Goal: Task Accomplishment & Management: Manage account settings

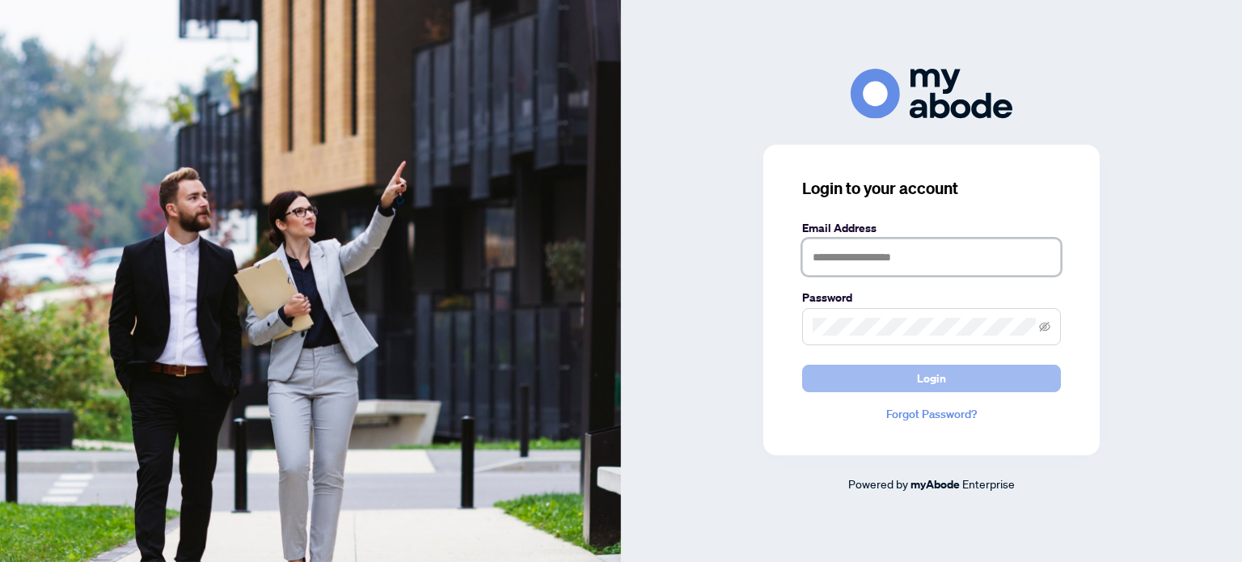
type input "**********"
click at [928, 381] on span "Login" at bounding box center [931, 379] width 29 height 26
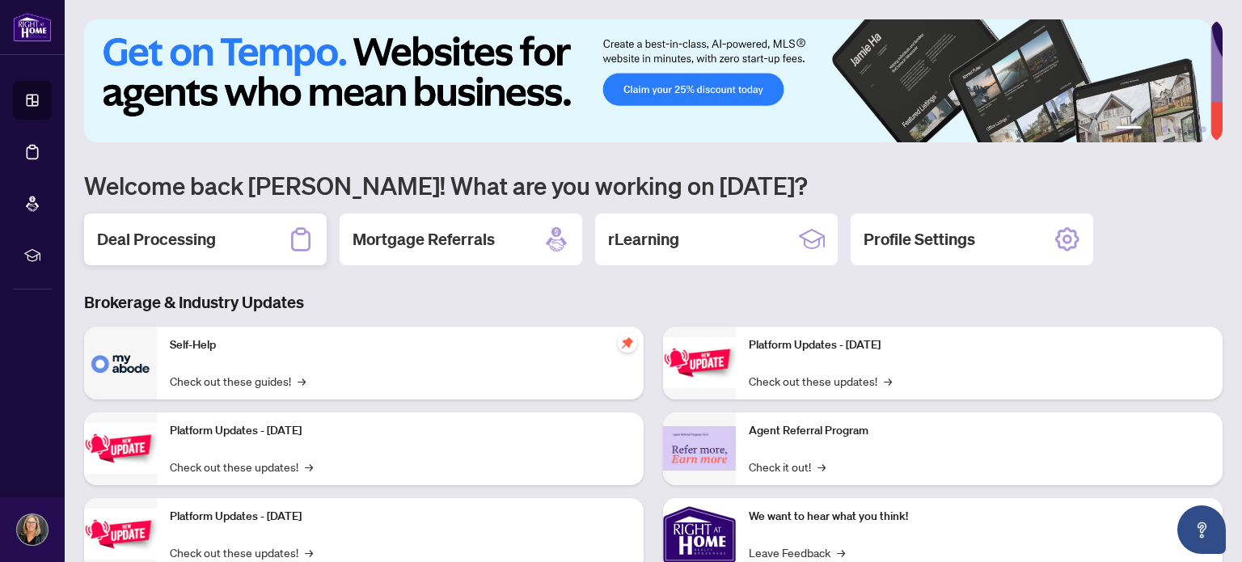
click at [171, 239] on h2 "Deal Processing" at bounding box center [156, 239] width 119 height 23
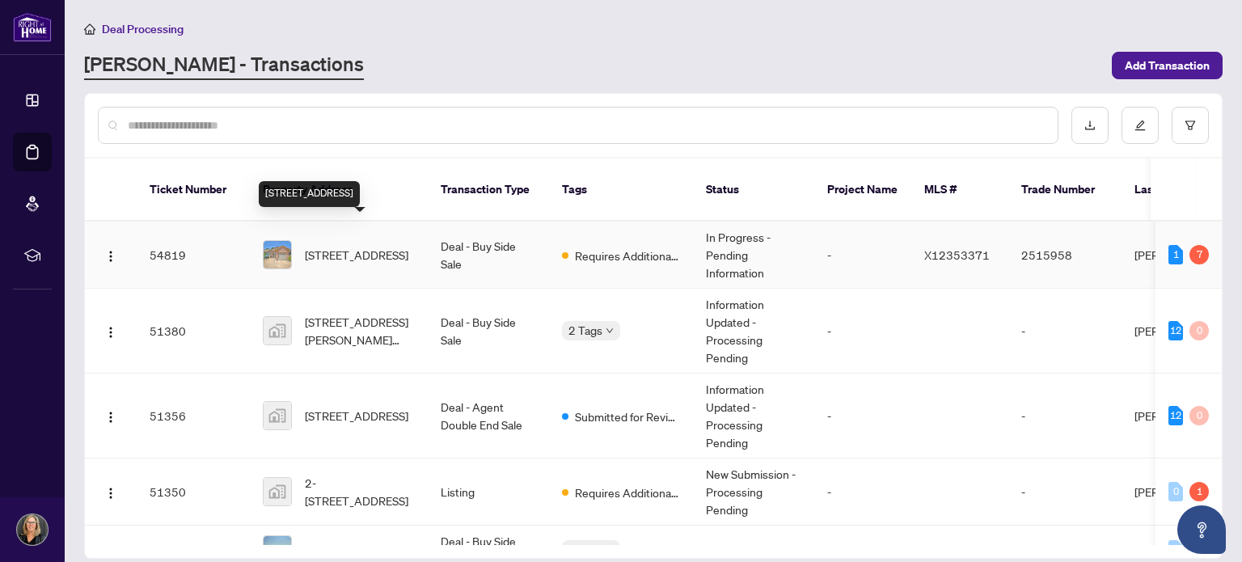
click at [353, 246] on span "54 BRIDGEWATER Crt, Welland, Ontario L3C 7M6, Canada" at bounding box center [357, 255] width 104 height 18
click at [353, 223] on main "Deal Processing RAHR - Transactions Add Transaction Ticket Number Property Addr…" at bounding box center [653, 281] width 1177 height 562
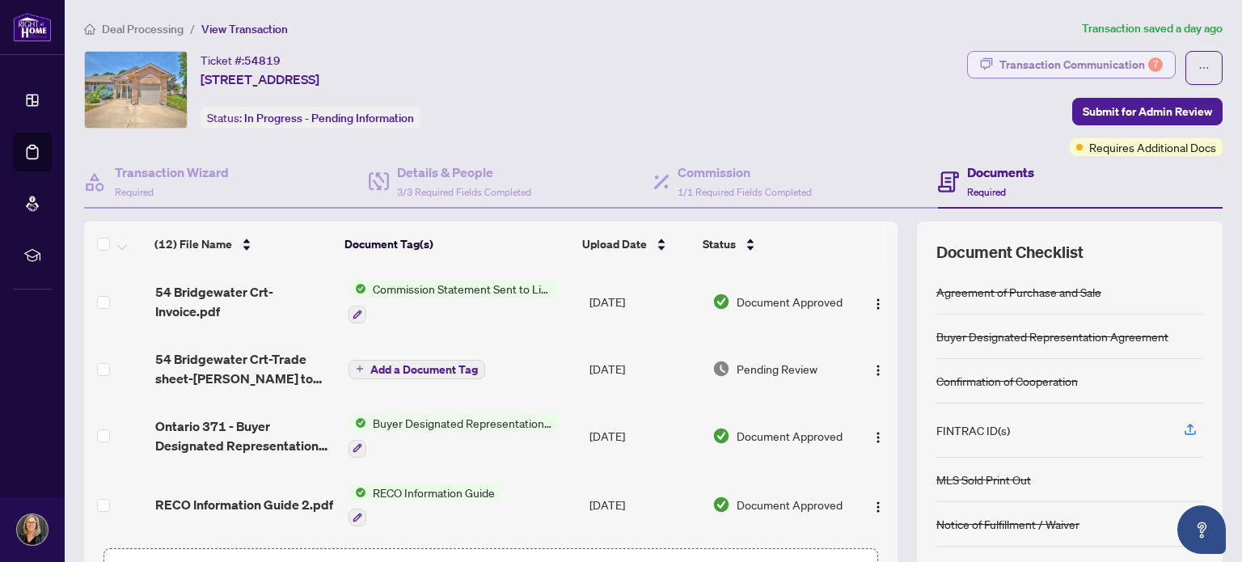
click at [1109, 61] on div "Transaction Communication 7" at bounding box center [1081, 65] width 163 height 26
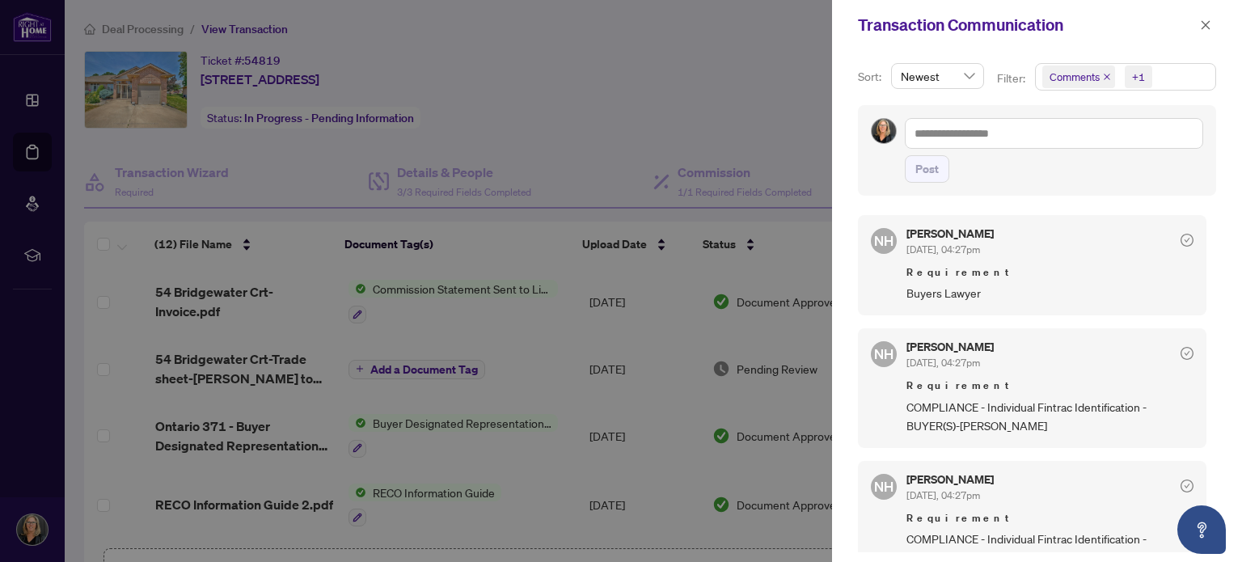
click at [1105, 74] on icon "close" at bounding box center [1107, 77] width 8 height 8
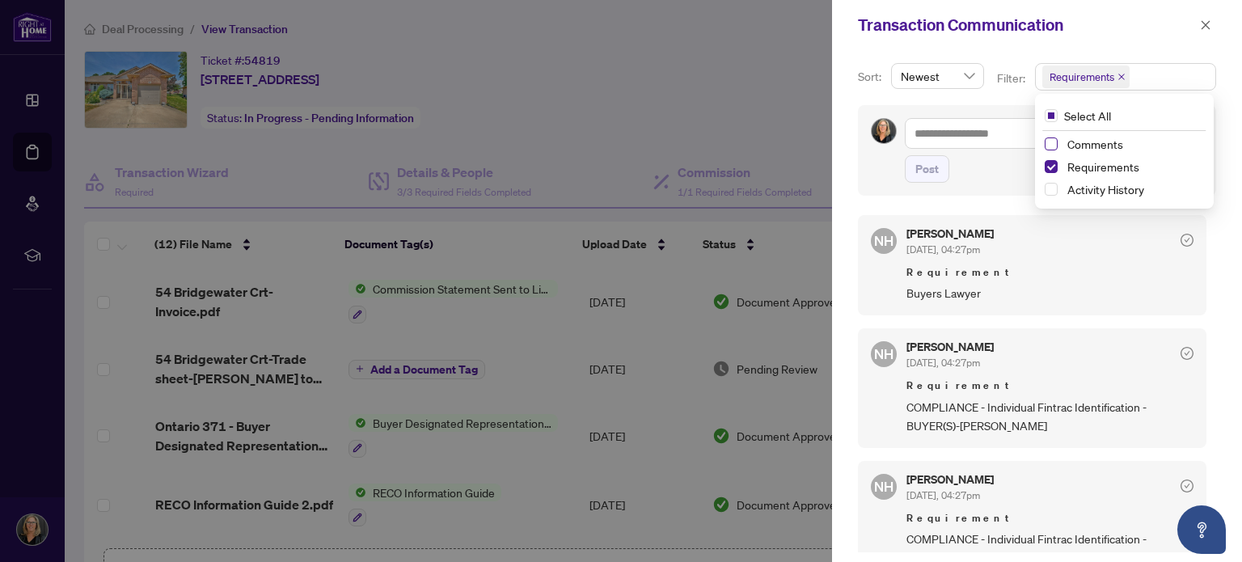
click at [1049, 146] on span "Select Comments" at bounding box center [1051, 143] width 13 height 13
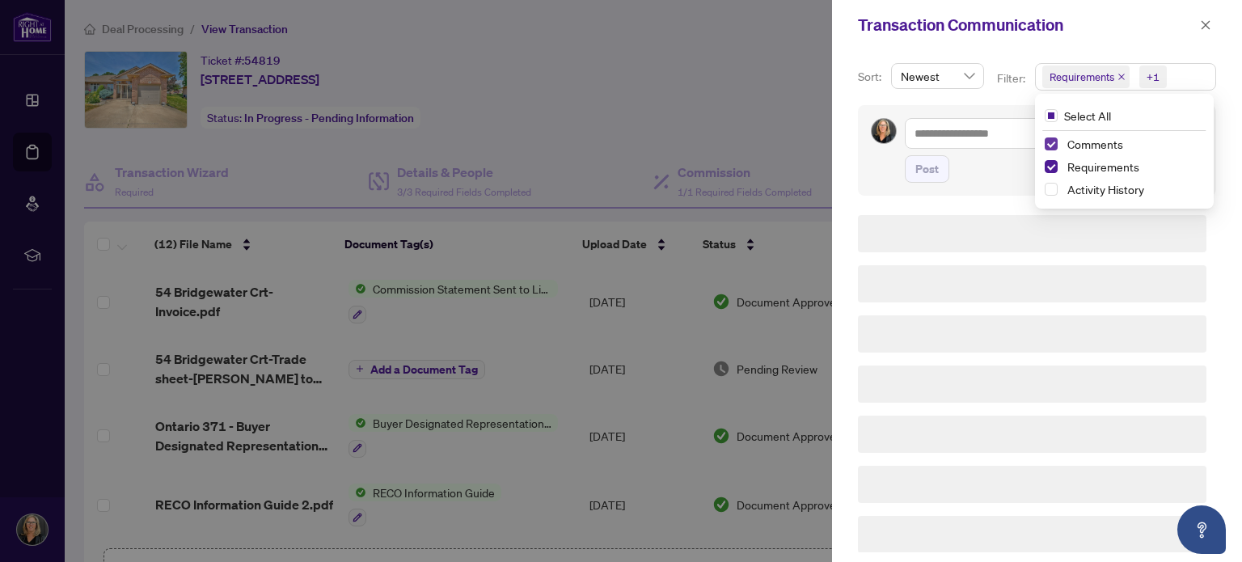
click at [1049, 146] on span "Select Comments" at bounding box center [1051, 143] width 13 height 13
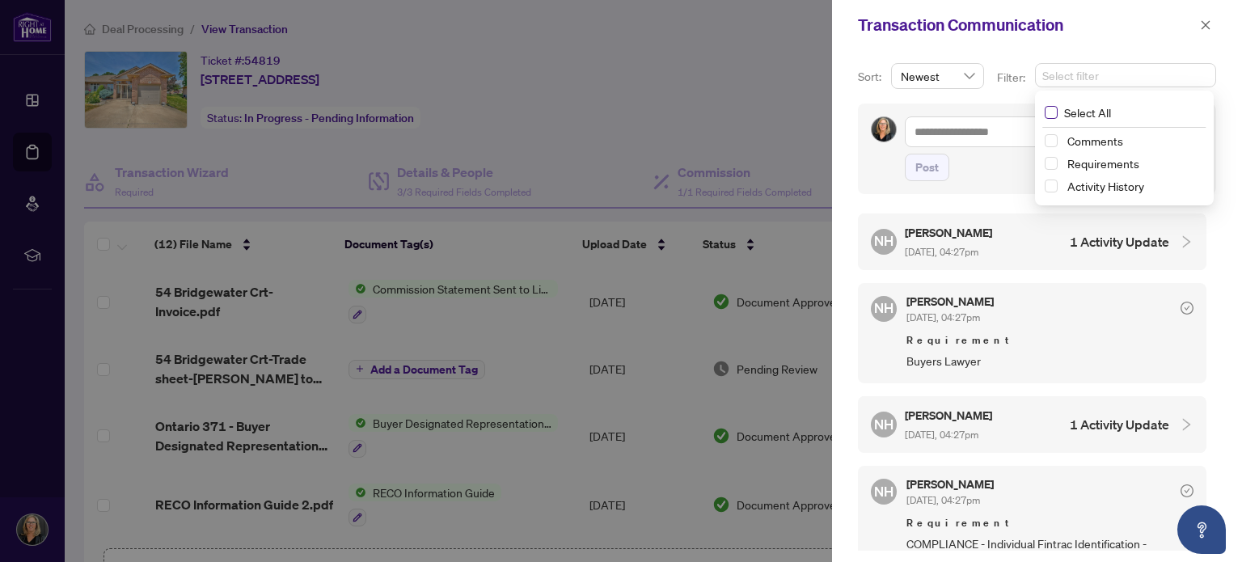
click at [1071, 111] on span "Select All" at bounding box center [1088, 113] width 60 height 18
click at [1118, 243] on h4 "1 Activity Update" at bounding box center [1119, 243] width 99 height 19
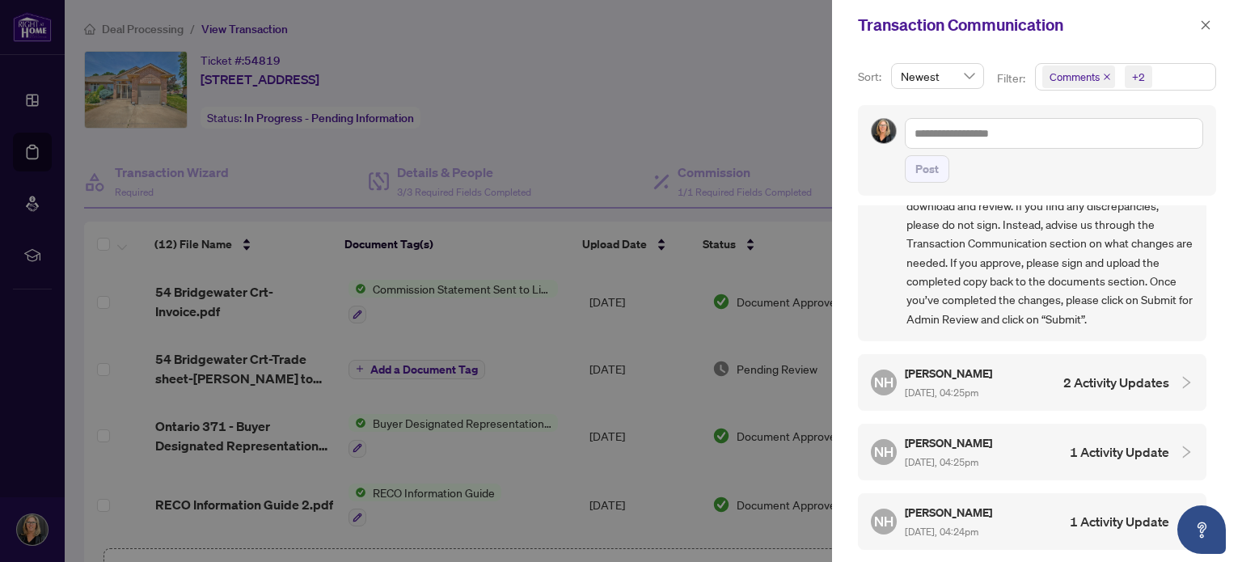
scroll to position [1456, 0]
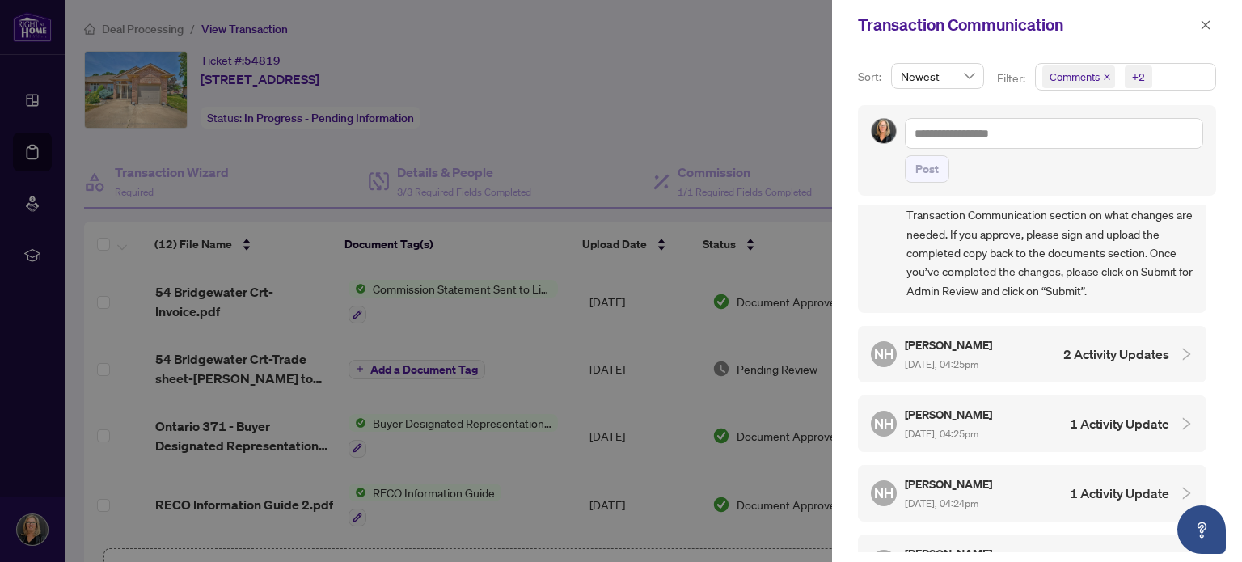
click at [1088, 344] on h4 "2 Activity Updates" at bounding box center [1116, 353] width 106 height 19
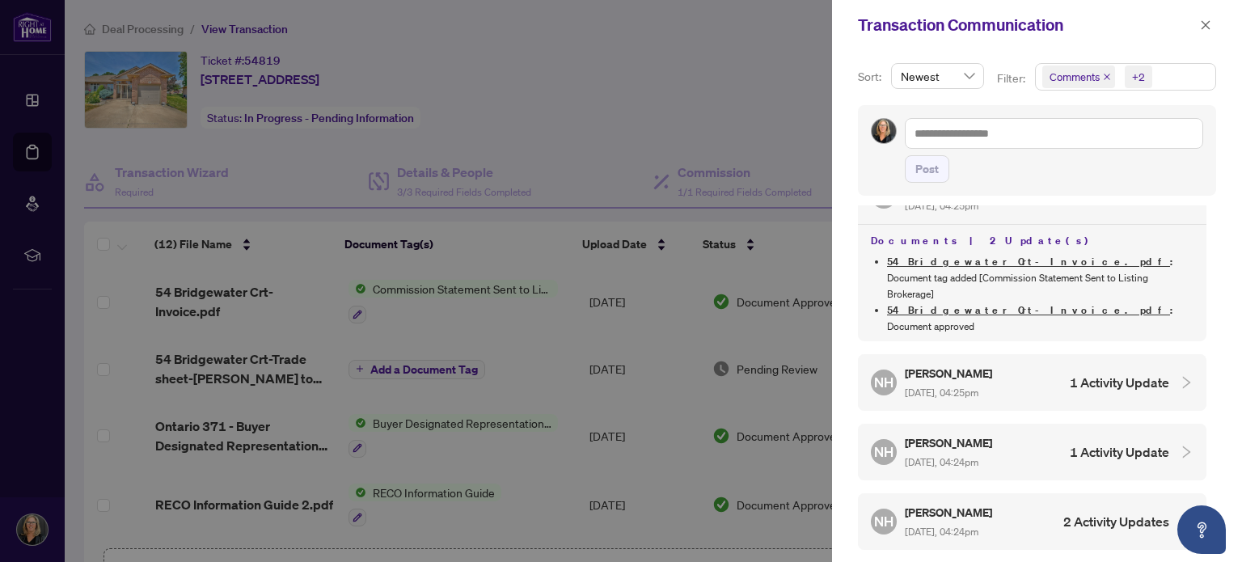
scroll to position [1617, 0]
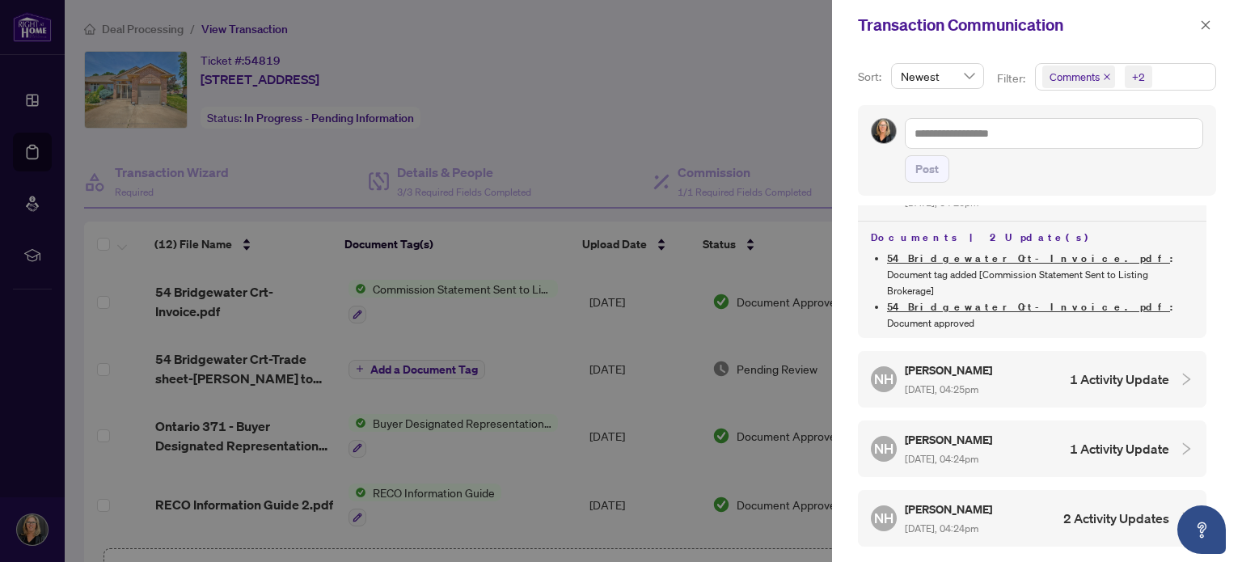
click at [1085, 370] on h4 "1 Activity Update" at bounding box center [1119, 379] width 99 height 19
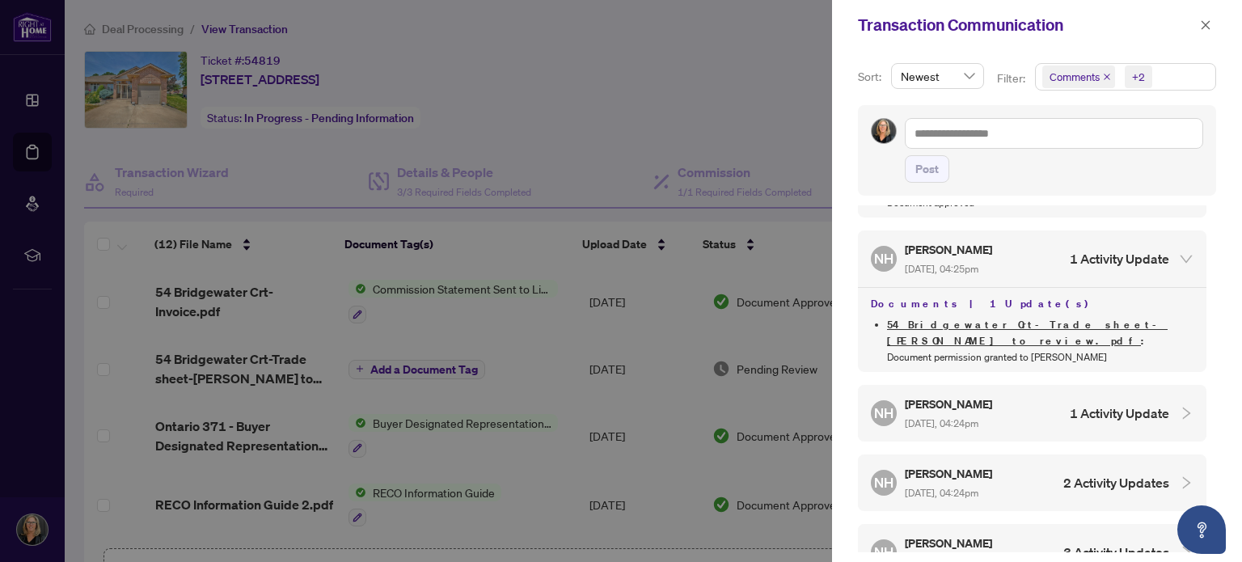
scroll to position [1760, 0]
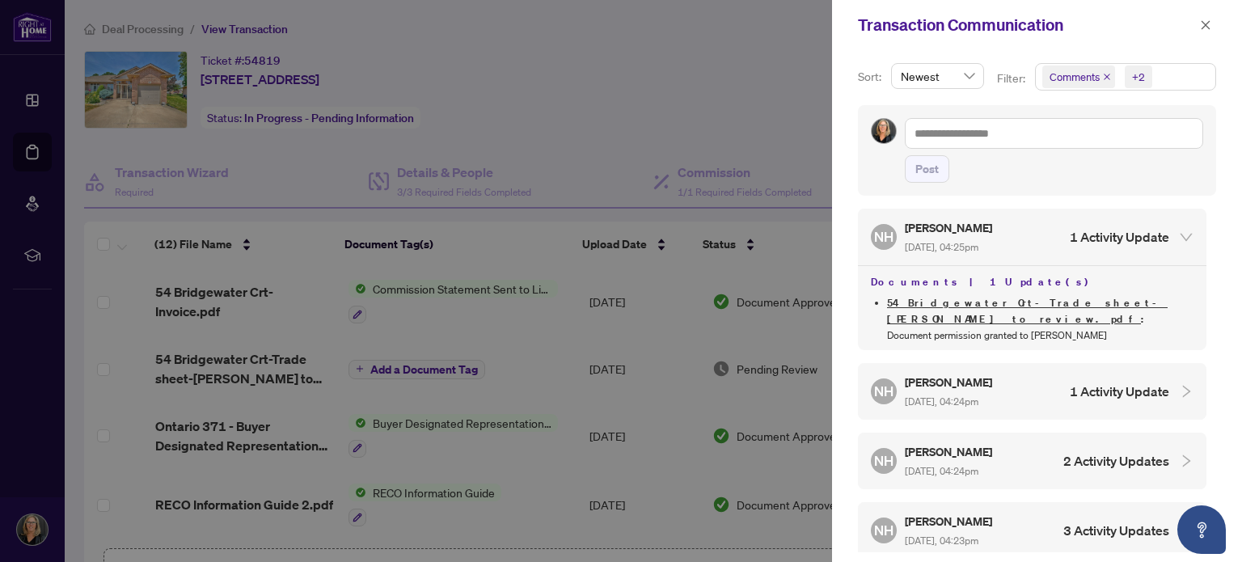
click at [1084, 382] on h4 "1 Activity Update" at bounding box center [1119, 391] width 99 height 19
click at [971, 373] on h5 "Nazia Hossain" at bounding box center [950, 382] width 90 height 19
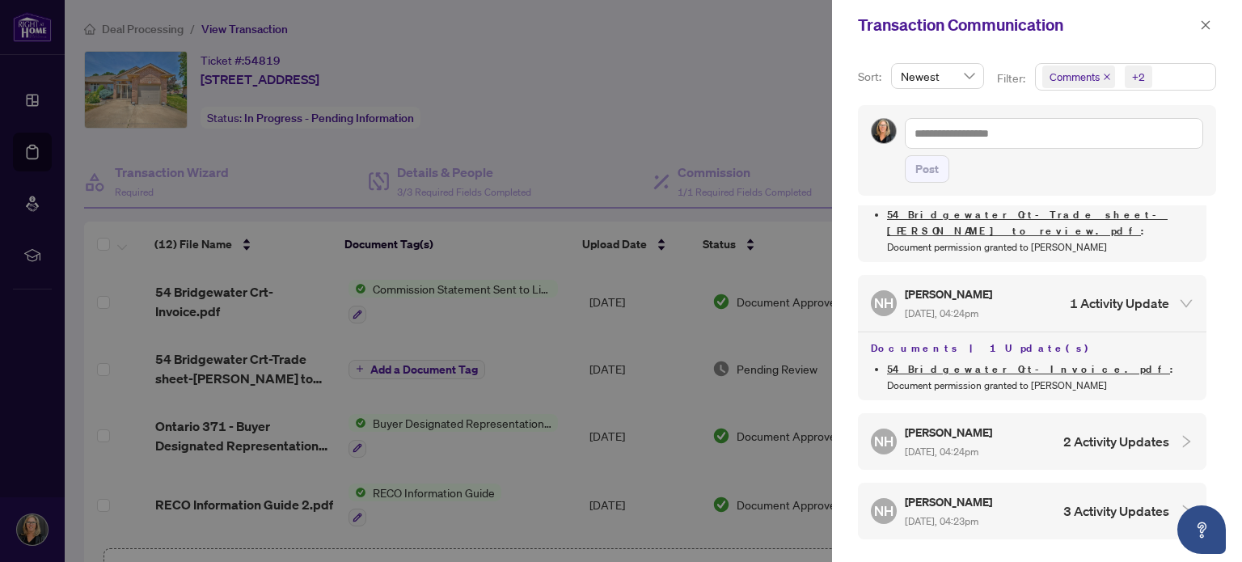
scroll to position [1921, 0]
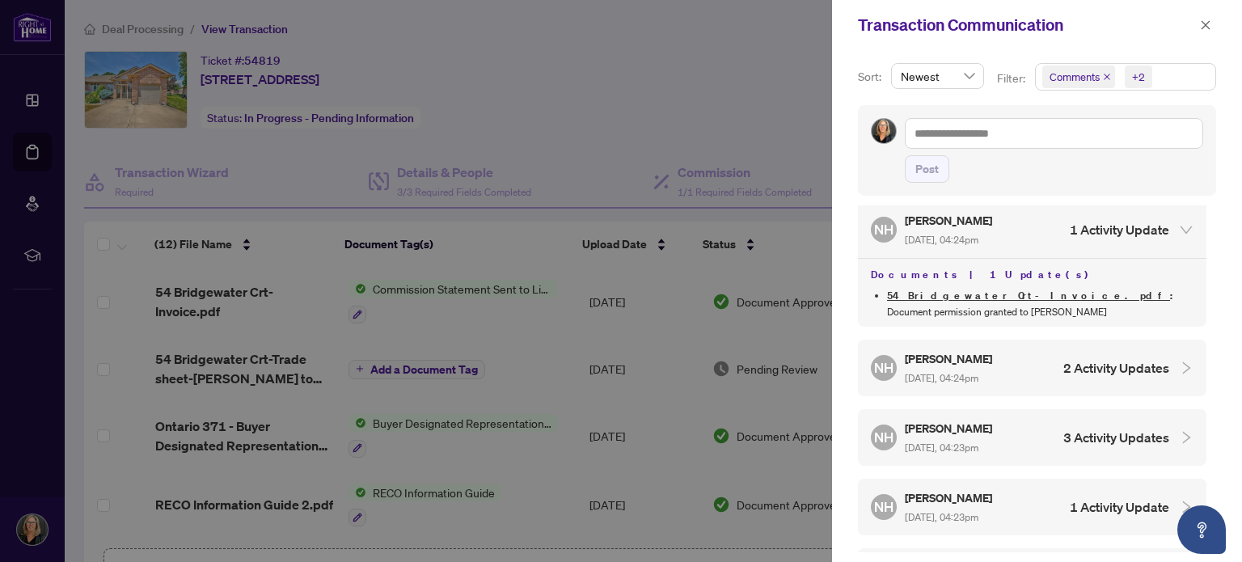
click at [969, 372] on span "Oct/02/2025, 04:24pm" at bounding box center [942, 378] width 74 height 12
click at [945, 349] on h5 "Nazia Hossain" at bounding box center [950, 358] width 90 height 19
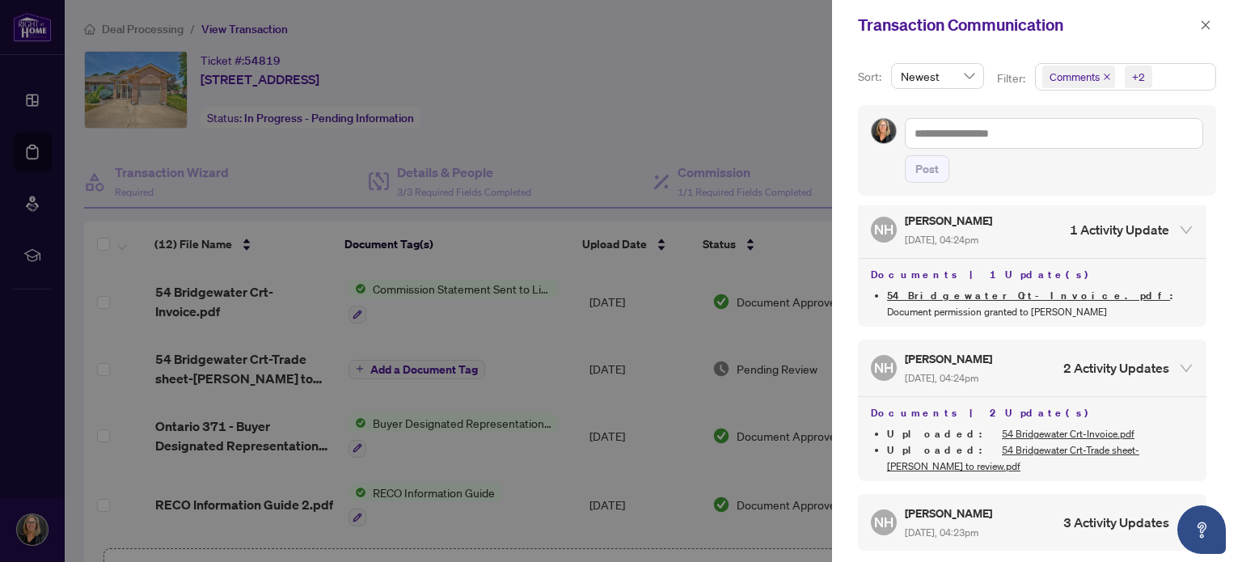
click at [1105, 78] on icon "close" at bounding box center [1107, 77] width 8 height 8
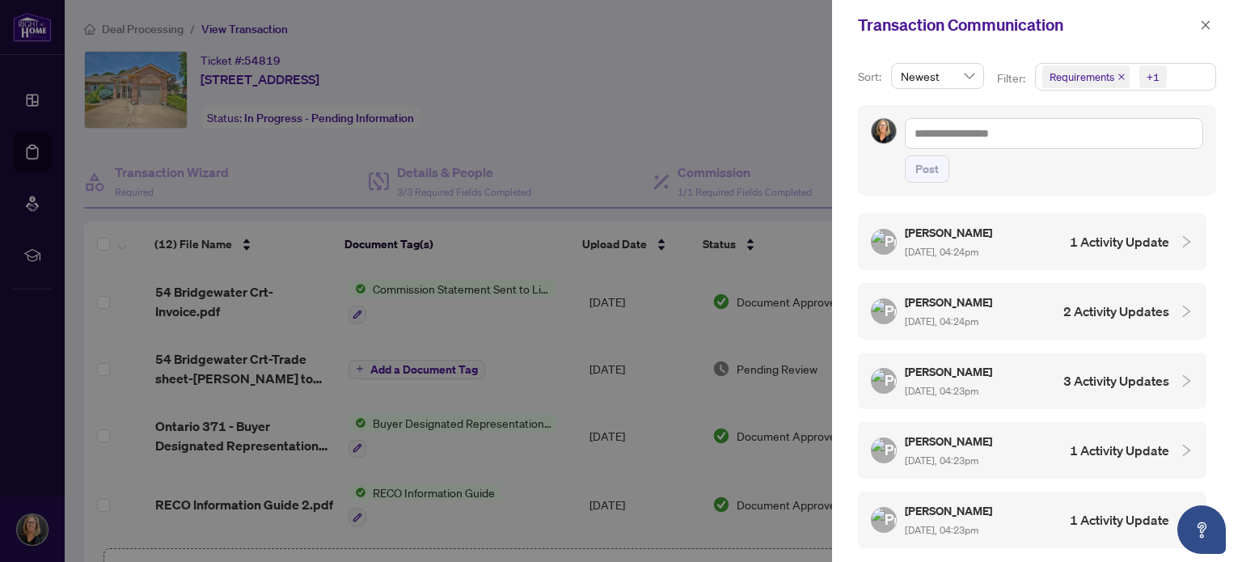
scroll to position [0, 0]
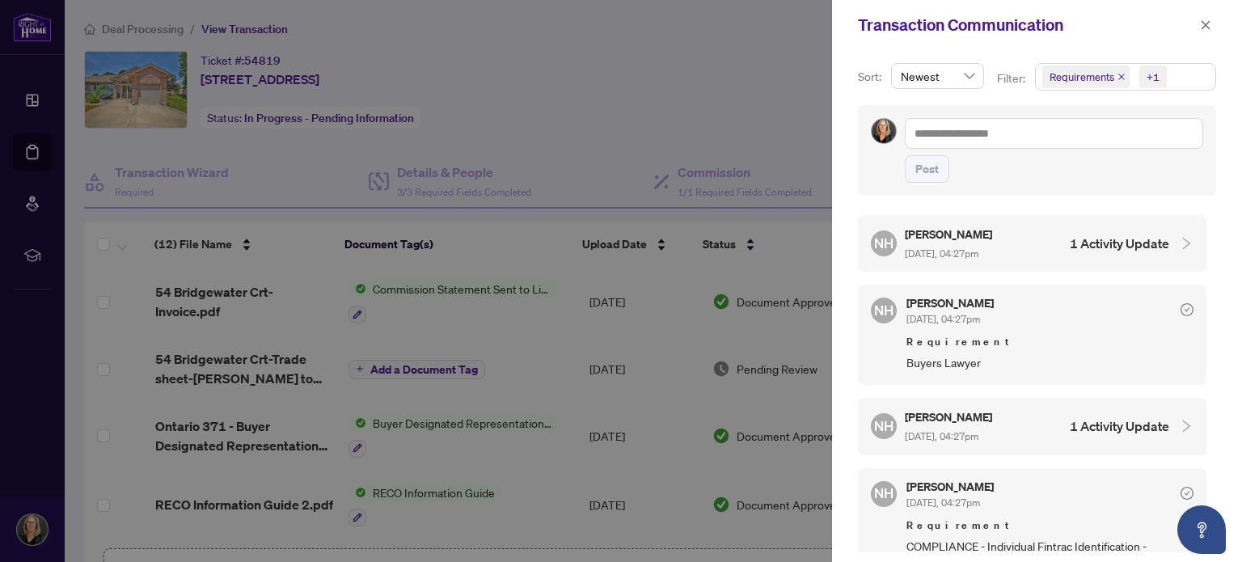
click at [1084, 240] on h4 "1 Activity Update" at bounding box center [1119, 243] width 99 height 19
click at [959, 235] on h5 "Nazia Hossain" at bounding box center [950, 234] width 90 height 19
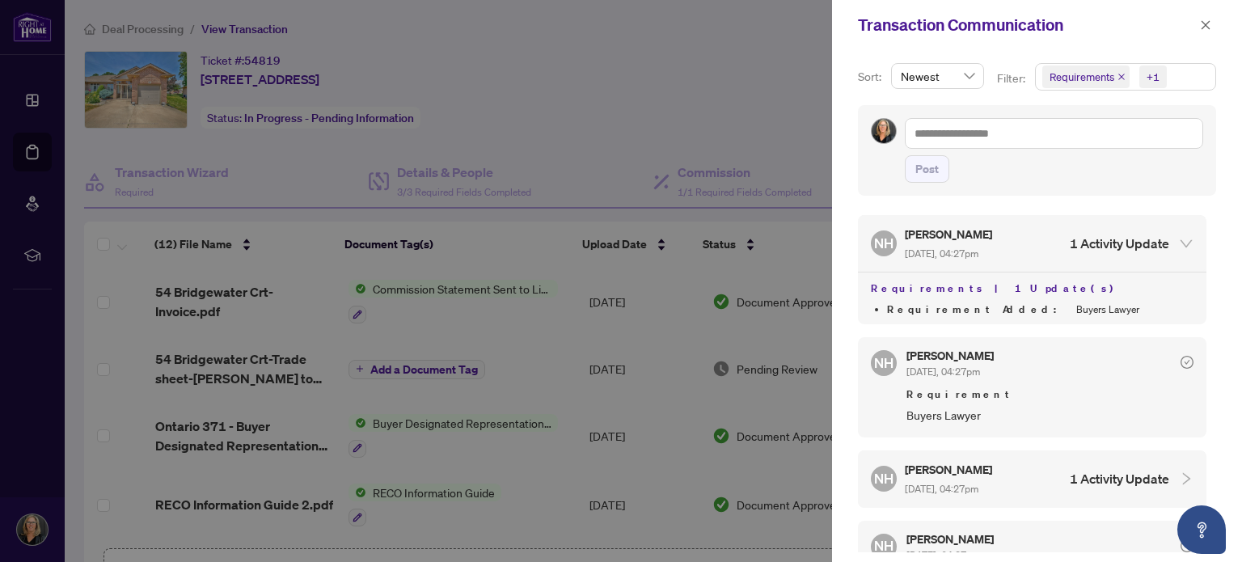
click at [730, 90] on div at bounding box center [621, 281] width 1242 height 562
click at [1203, 25] on icon "close" at bounding box center [1205, 24] width 11 height 11
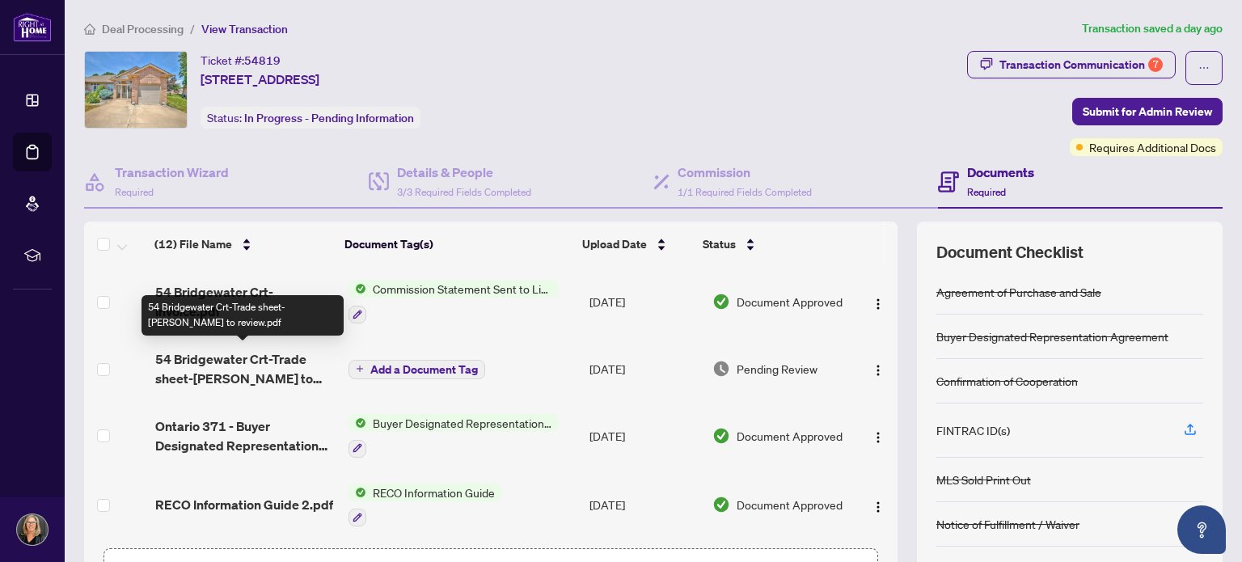
click at [234, 353] on span "54 Bridgewater Crt-Trade sheet-Laura to review.pdf" at bounding box center [245, 368] width 180 height 39
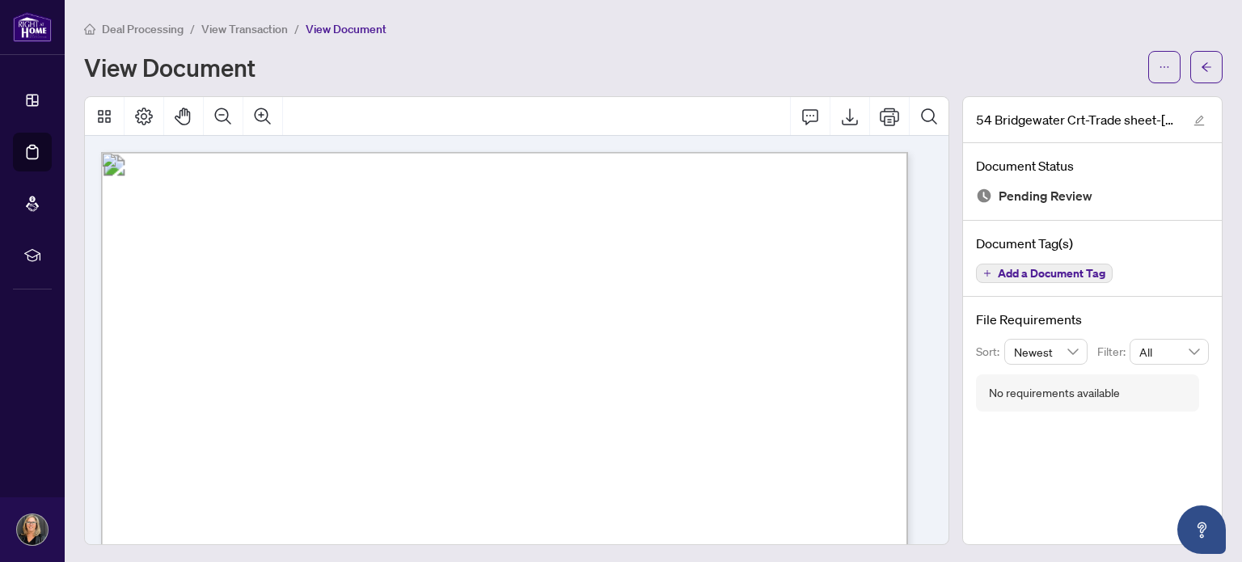
click at [252, 27] on span "View Transaction" at bounding box center [244, 29] width 87 height 15
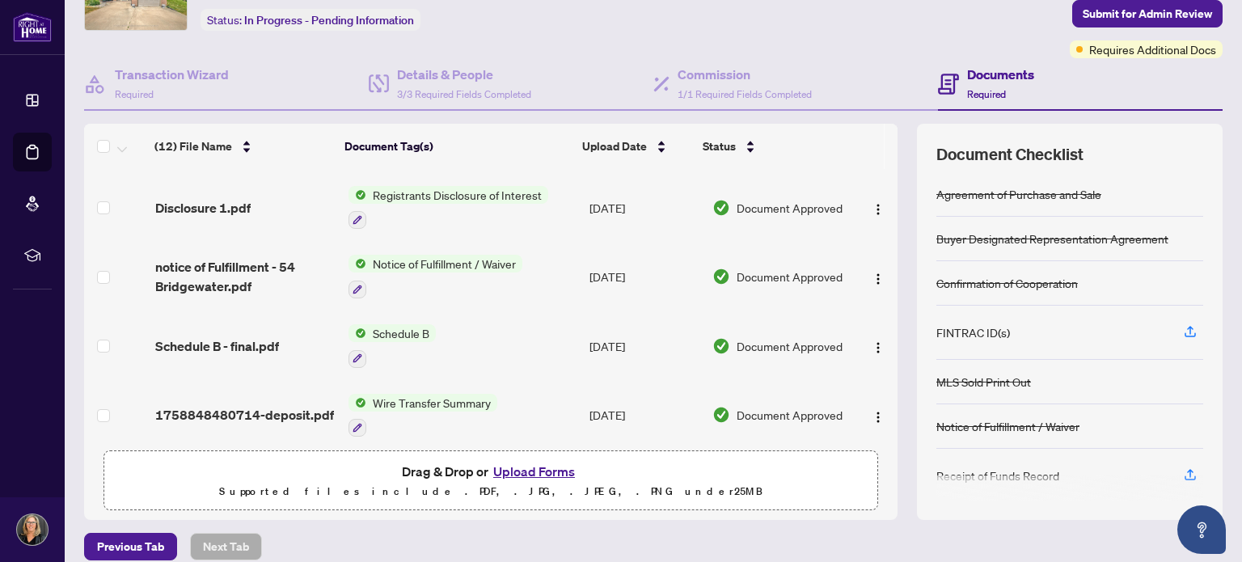
scroll to position [113, 0]
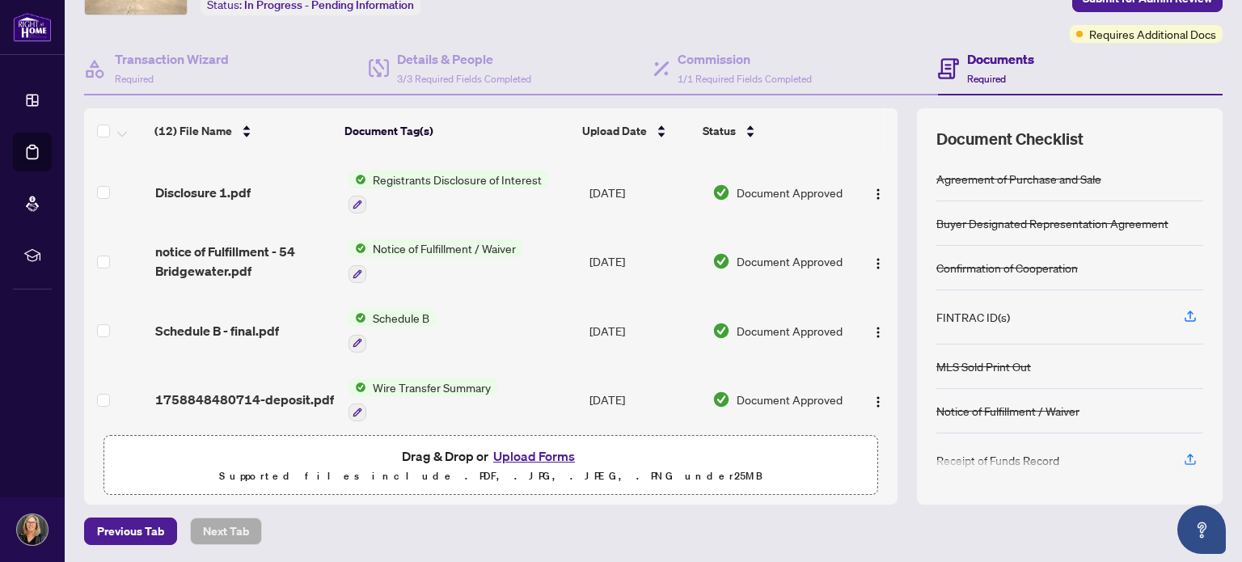
click at [518, 454] on button "Upload Forms" at bounding box center [533, 456] width 91 height 21
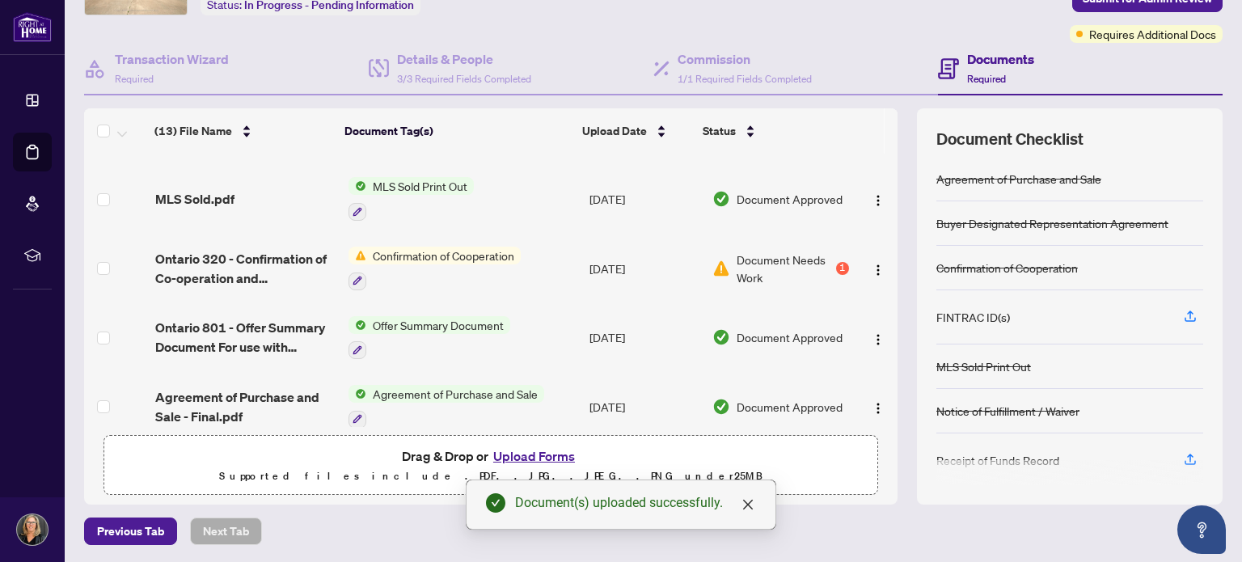
scroll to position [303, 0]
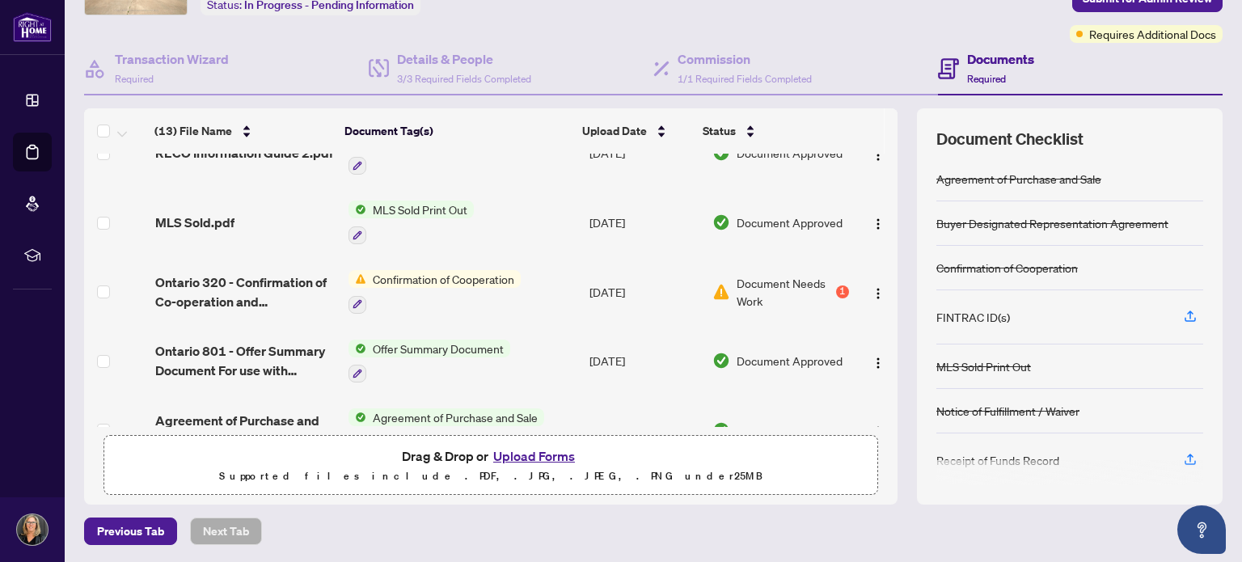
click at [379, 270] on span "Confirmation of Cooperation" at bounding box center [443, 279] width 154 height 18
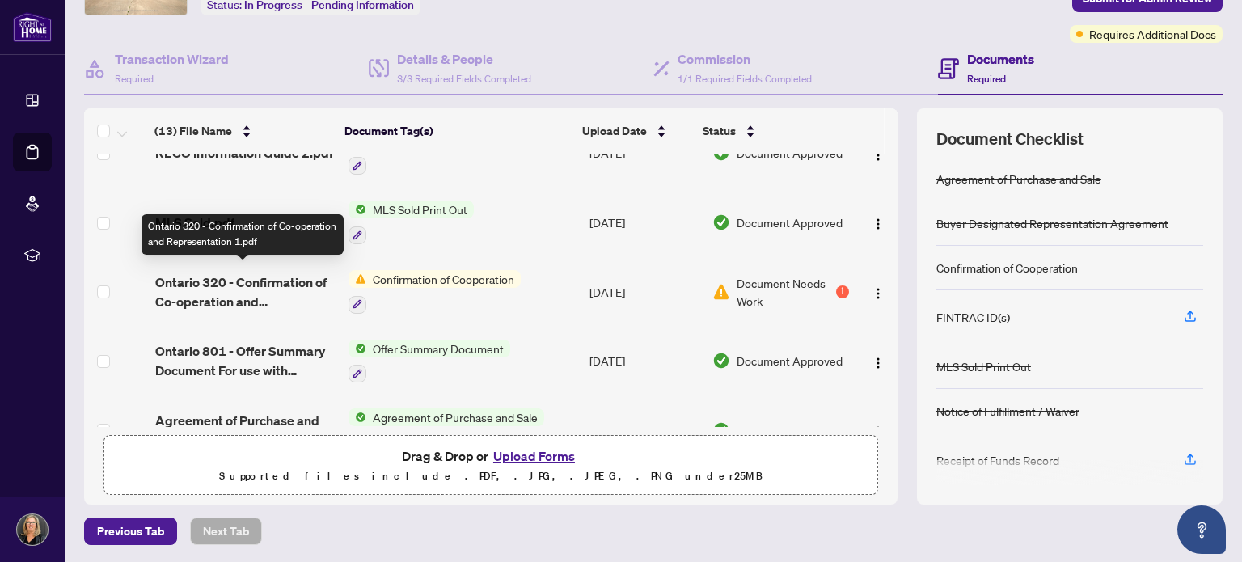
click at [261, 273] on span "Ontario 320 - Confirmation of Co-operation and Representation 1.pdf" at bounding box center [245, 292] width 180 height 39
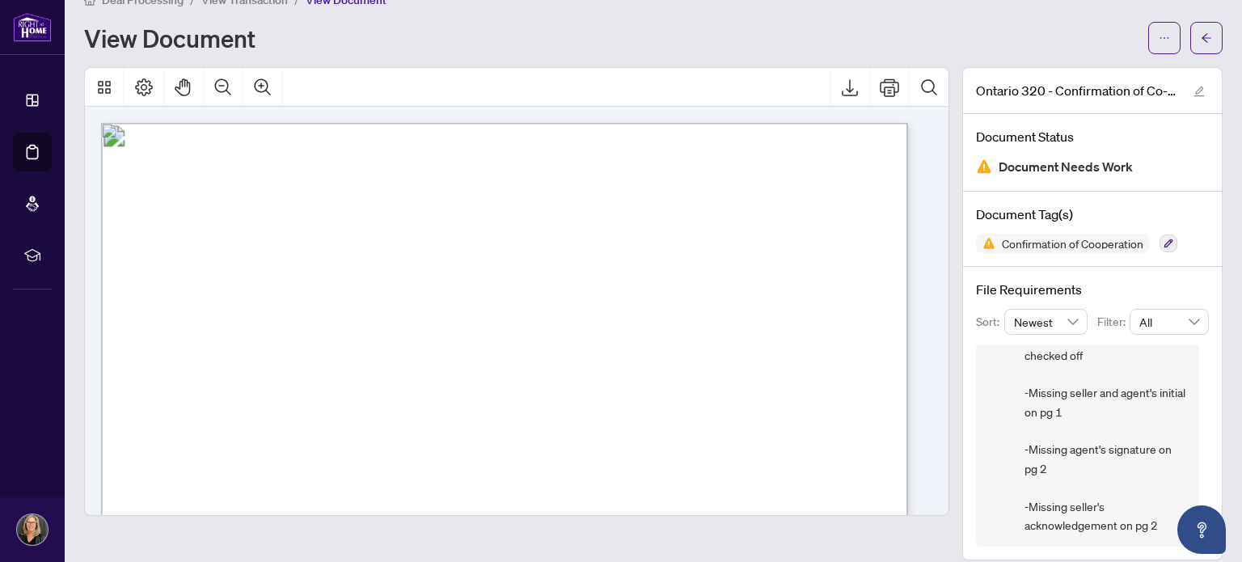
scroll to position [44, 0]
